Goal: Information Seeking & Learning: Learn about a topic

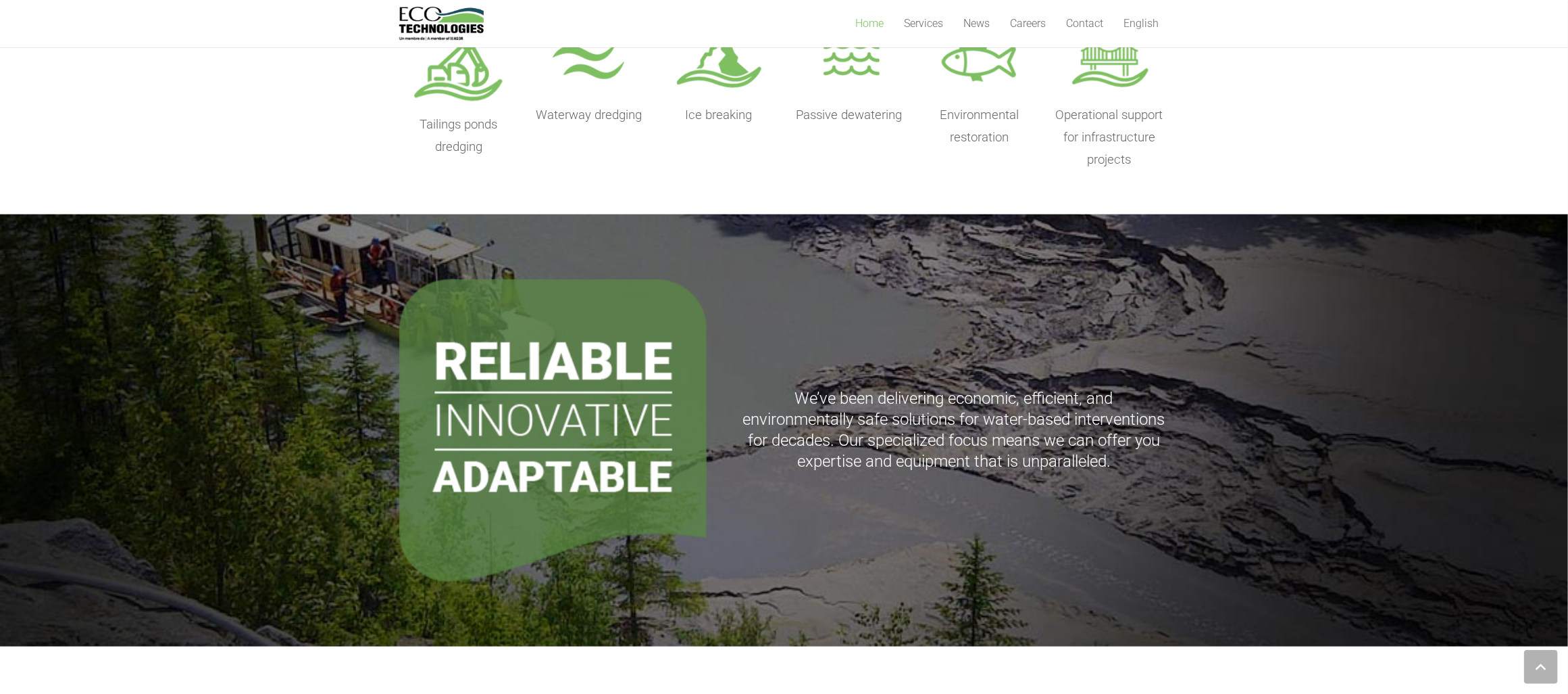
scroll to position [676, 0]
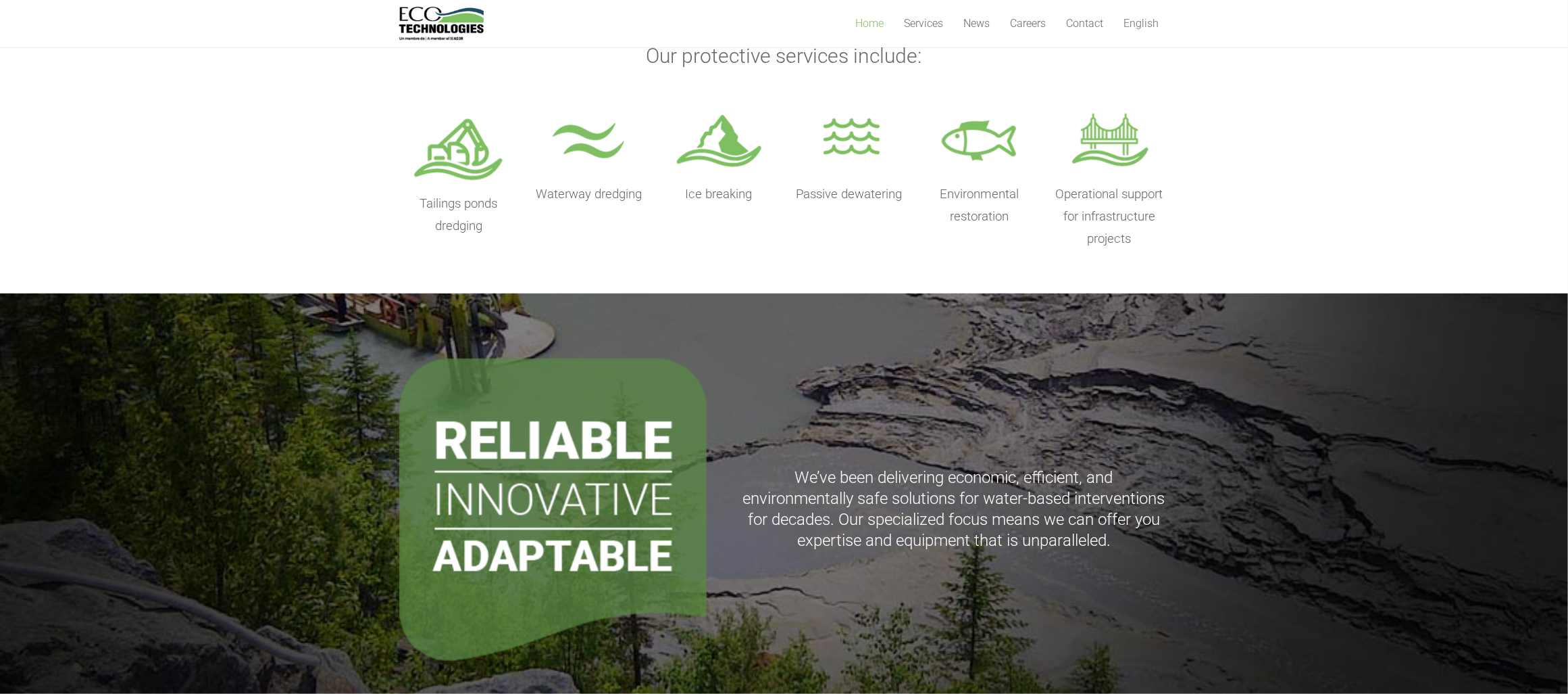
click at [598, 167] on img at bounding box center [589, 142] width 93 height 67
click at [598, 192] on span "Waterway dredging" at bounding box center [588, 194] width 106 height 15
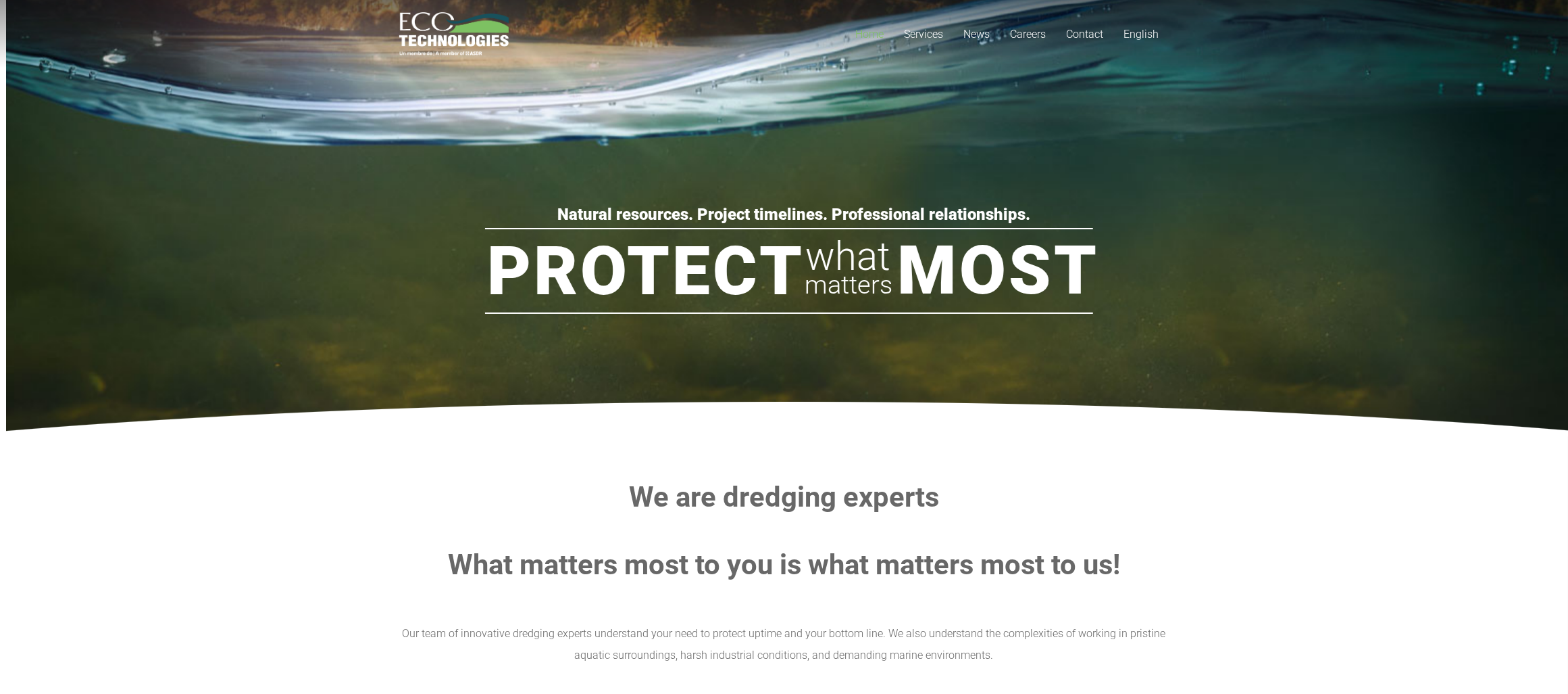
scroll to position [0, 0]
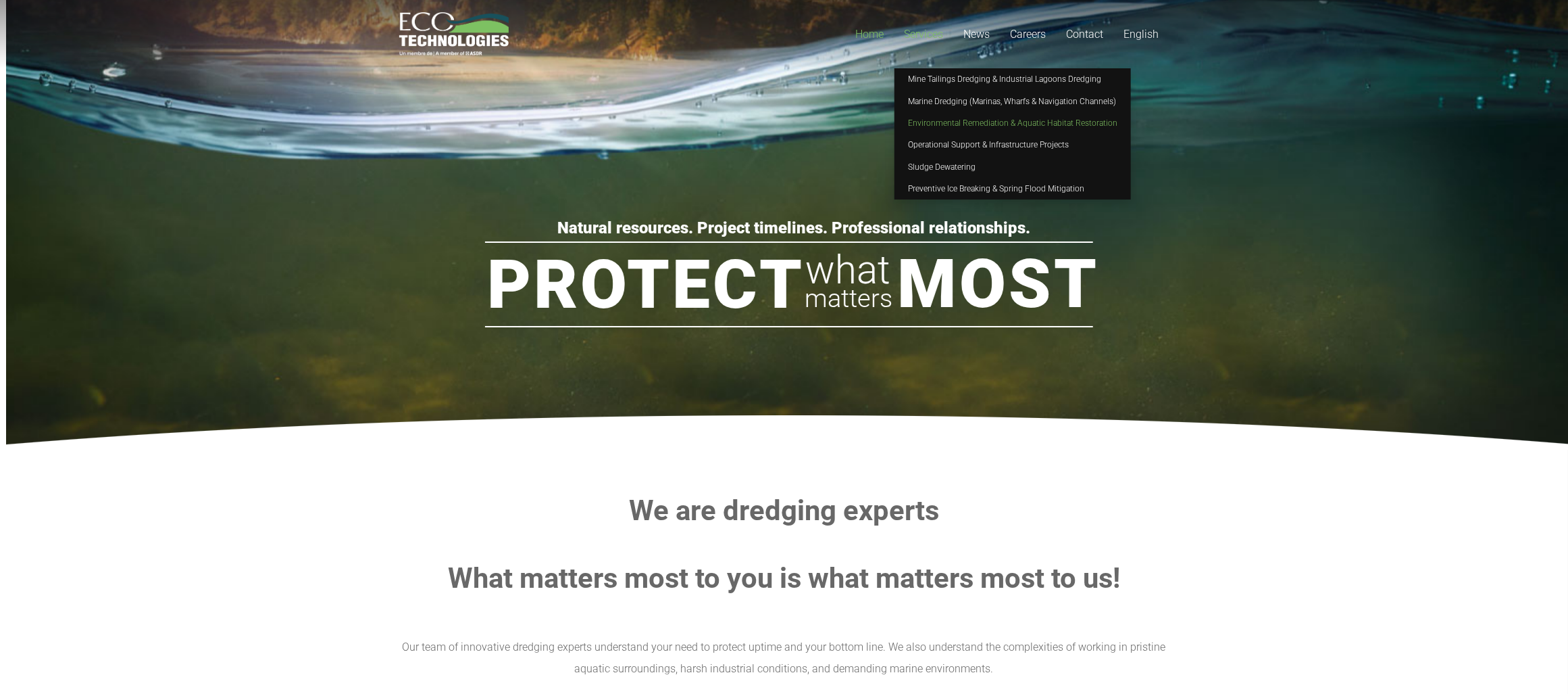
click at [950, 119] on span "Environmental Remediation & Aquatic Habitat Restoration" at bounding box center [1013, 124] width 209 height 10
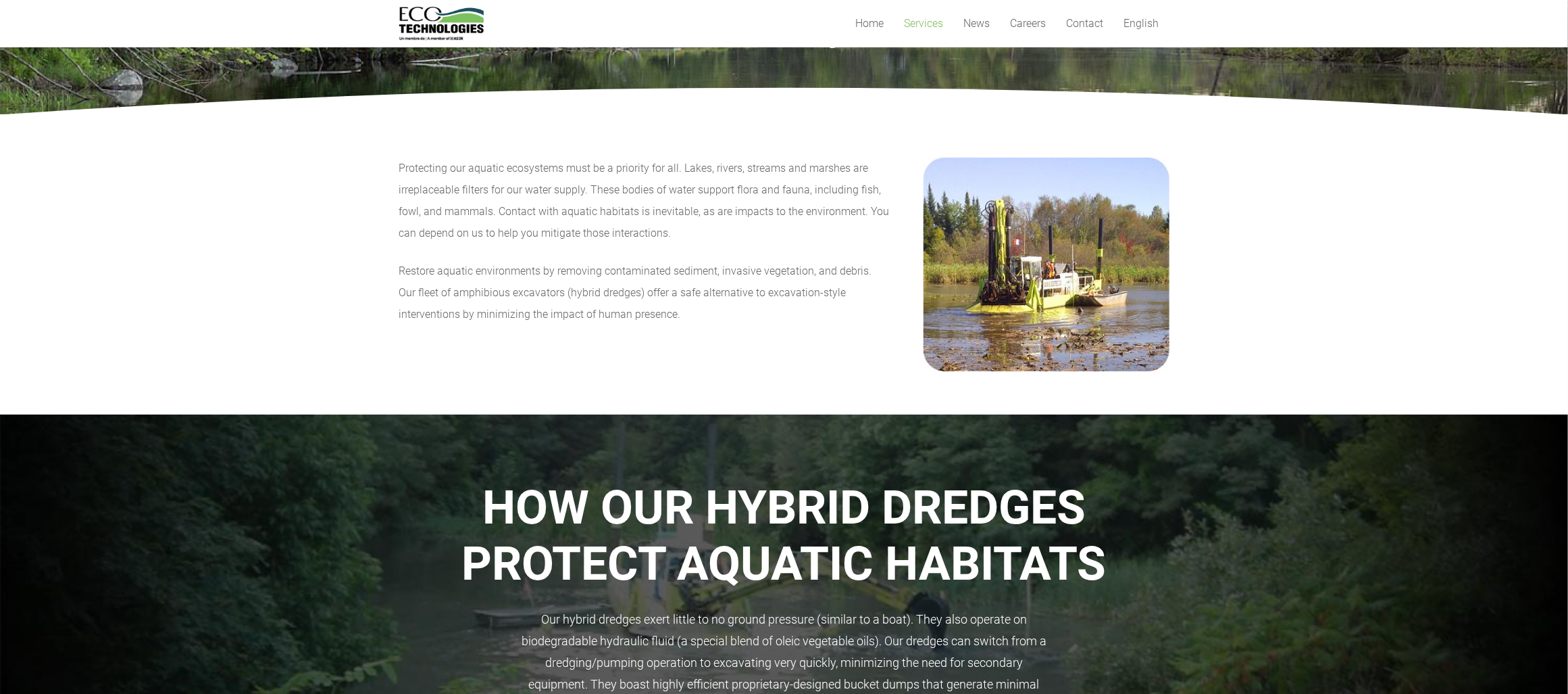
scroll to position [70, 0]
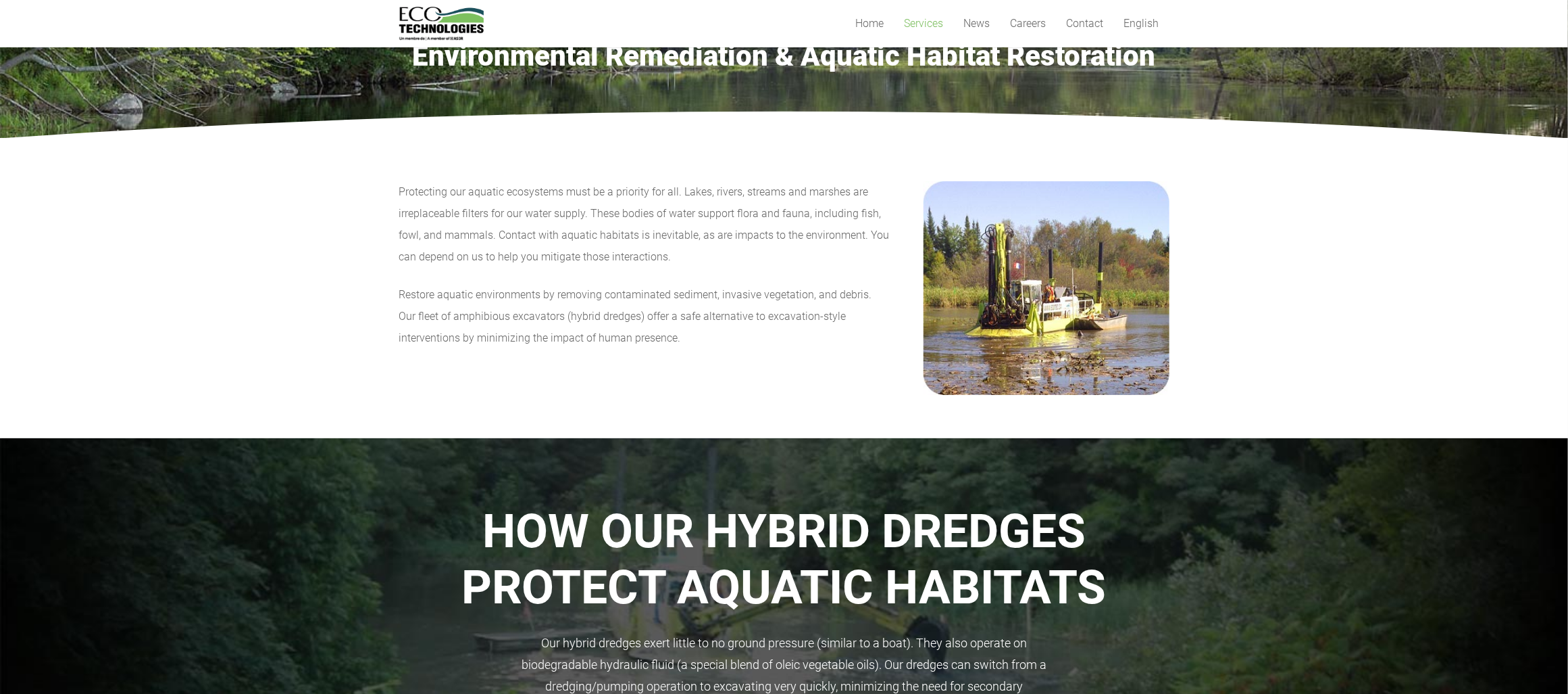
click at [1017, 313] on img at bounding box center [1046, 287] width 246 height 213
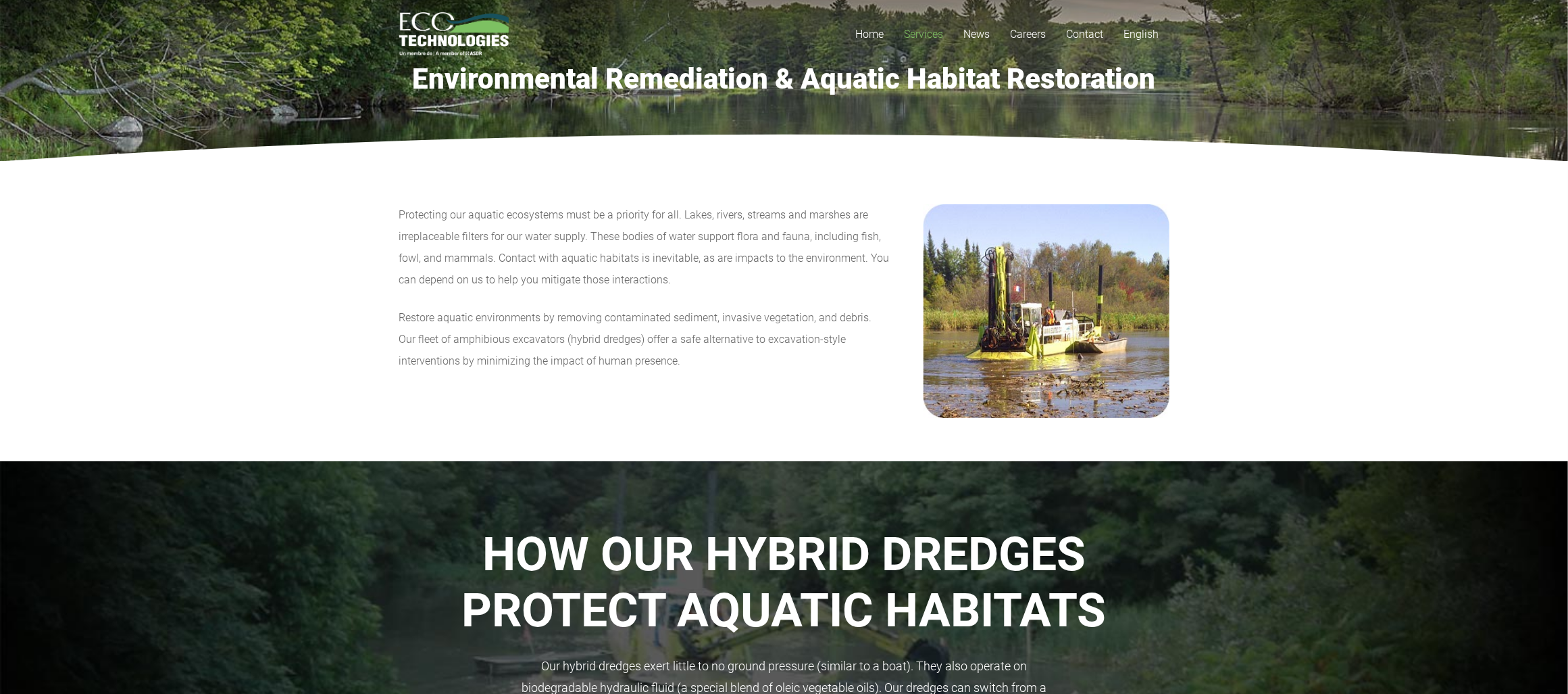
scroll to position [0, 0]
